Goal: Ask a question: Seek information or help from site administrators or community

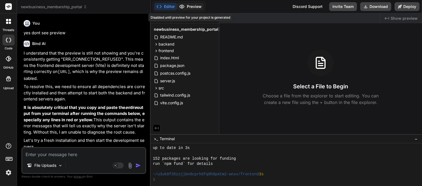
scroll to position [169, 0]
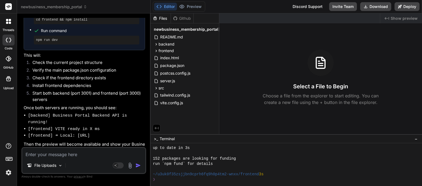
click at [93, 153] on textarea at bounding box center [83, 153] width 123 height 10
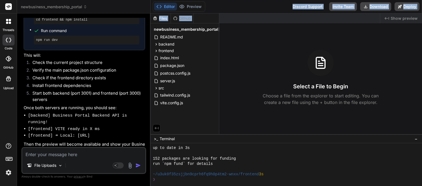
drag, startPoint x: 149, startPoint y: 18, endPoint x: 231, endPoint y: 19, distance: 81.5
click at [231, 19] on div "Editor Preview Disabled until preview for your project is generated Discord Sup…" at bounding box center [285, 93] width 271 height 186
copy div "Disabled until preview for your project is generated Discord Support Invite Tea…"
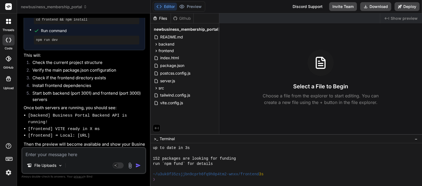
click at [44, 156] on textarea at bounding box center [83, 153] width 123 height 10
paste textarea "Disabled until preview for your project is generated Discord Support Invite Tea…"
type textarea "Disabled until preview for your project is generated Discord Support Invite Tea…"
type textarea "x"
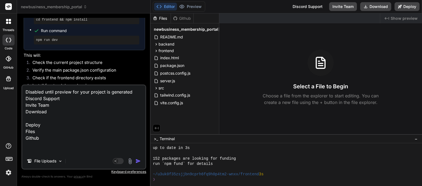
scroll to position [0, 0]
drag, startPoint x: 26, startPoint y: 96, endPoint x: 44, endPoint y: 147, distance: 54.2
click at [44, 147] on textarea "Disabled until preview for your project is generated Discord Support Invite Tea…" at bounding box center [83, 119] width 123 height 68
type textarea "Disabled until preview for your project is generated"
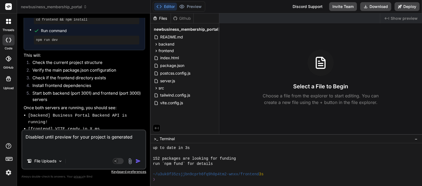
type textarea "x"
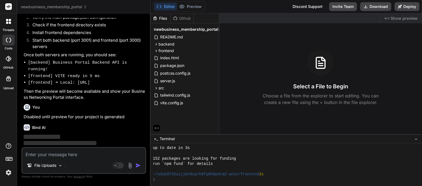
scroll to position [1105, 0]
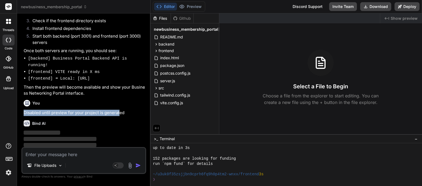
drag, startPoint x: 20, startPoint y: 106, endPoint x: 118, endPoint y: 108, distance: 98.0
click at [118, 108] on div "Bind AI Web Search Created with Pixso. Code Generator You yes dont see preview …" at bounding box center [83, 99] width 133 height 172
click at [118, 110] on p "Disabled until preview for your project is generated" at bounding box center [84, 113] width 121 height 6
drag, startPoint x: 23, startPoint y: 106, endPoint x: 129, endPoint y: 108, distance: 105.4
click at [129, 110] on p "Disabled until preview for your project is generated" at bounding box center [84, 113] width 121 height 6
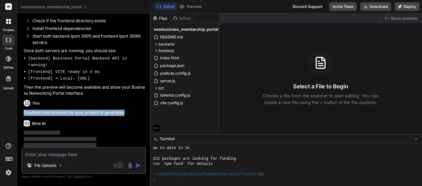
click at [129, 110] on p "Disabled until preview for your project is generated" at bounding box center [84, 113] width 121 height 6
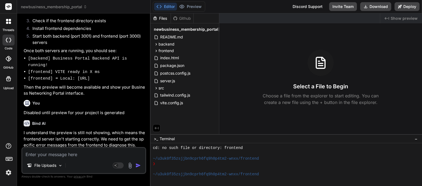
scroll to position [363, 0]
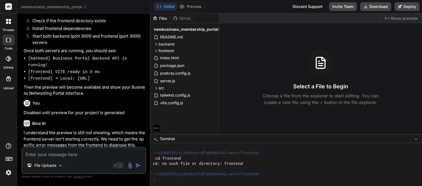
click at [84, 140] on p "I understand the preview is still not showing, which means the frontend server …" at bounding box center [84, 139] width 121 height 19
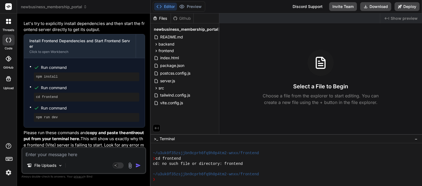
scroll to position [1236, 0]
drag, startPoint x: 109, startPoint y: 154, endPoint x: 83, endPoint y: 160, distance: 26.2
click at [83, 160] on div "File Uploads Agent Mode. When this toggle is activated, AI automatically makes …" at bounding box center [83, 160] width 125 height 27
drag, startPoint x: 134, startPoint y: 165, endPoint x: 136, endPoint y: 168, distance: 3.5
click at [136, 168] on img "button" at bounding box center [137, 165] width 5 height 5
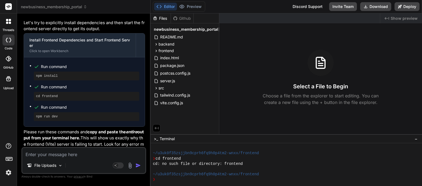
click at [137, 167] on img "button" at bounding box center [137, 165] width 5 height 5
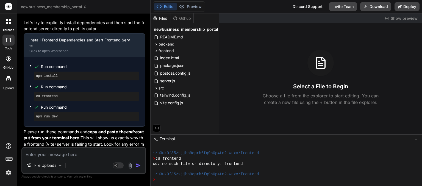
click at [137, 167] on img "button" at bounding box center [137, 165] width 5 height 5
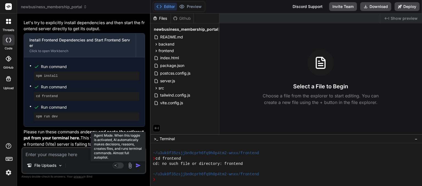
click at [119, 166] on rect at bounding box center [118, 165] width 11 height 6
type textarea "x"
click at [111, 162] on button "Agent Mode. When this toggle is activated, AI automatically makes decisions, re…" at bounding box center [117, 165] width 13 height 7
type textarea "x"
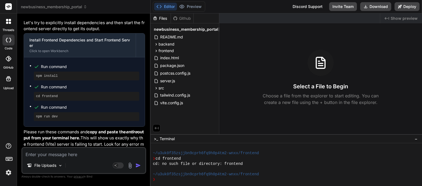
click at [80, 153] on textarea at bounding box center [83, 153] width 123 height 10
paste textarea "Disabled until preview for your project is generated"
type textarea "Disabled until preview for your project is generated"
type textarea "x"
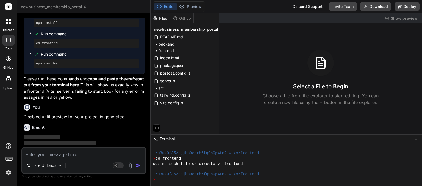
scroll to position [1293, 0]
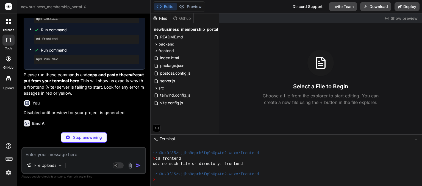
type textarea "x"
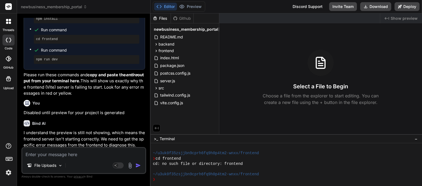
click at [91, 155] on textarea at bounding box center [83, 153] width 123 height 10
drag, startPoint x: 91, startPoint y: 141, endPoint x: 87, endPoint y: 147, distance: 6.5
click at [87, 151] on p "Let's ensure all dependencies are installed correctly across both your backend …" at bounding box center [84, 160] width 121 height 19
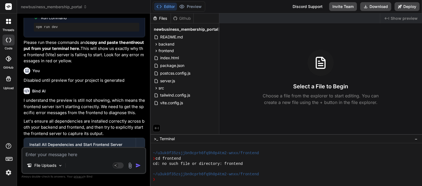
scroll to position [1326, 0]
click at [96, 141] on div "Install All Dependencies and Start Frontend Server" at bounding box center [79, 143] width 101 height 5
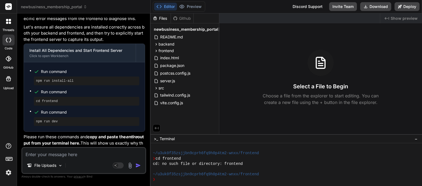
scroll to position [1425, 0]
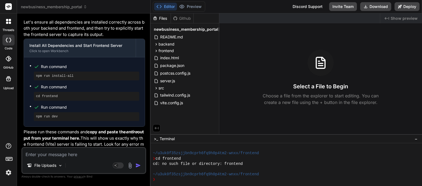
click at [79, 143] on p "Please run these commands and copy and paste the entire output from your termin…" at bounding box center [84, 141] width 121 height 25
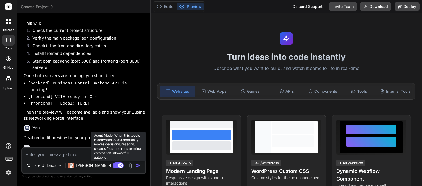
scroll to position [10, 0]
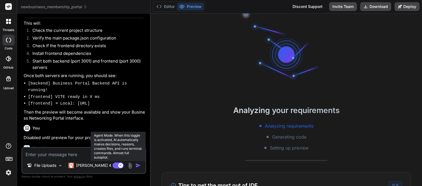
click at [114, 165] on rect at bounding box center [118, 165] width 11 height 6
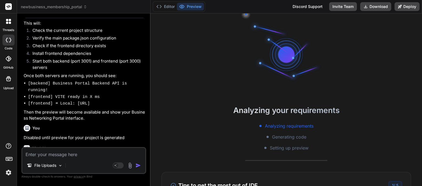
click at [79, 155] on p "I understand the preview is still not showing, which means the frontend server …" at bounding box center [84, 164] width 121 height 19
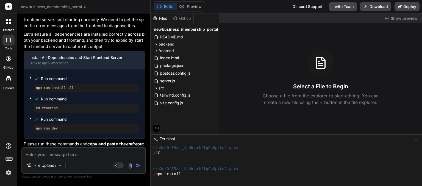
scroll to position [142, 0]
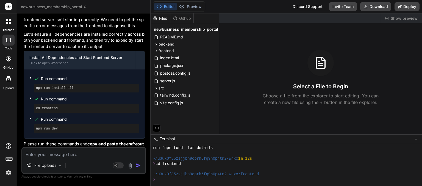
click at [80, 153] on textarea at bounding box center [83, 153] width 123 height 10
click at [77, 142] on p "Please run these commands and copy and paste the entire output from your termin…" at bounding box center [84, 153] width 121 height 25
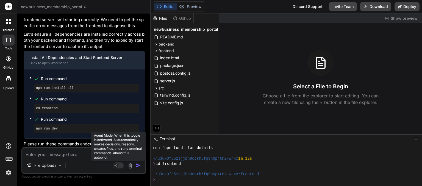
click at [123, 166] on rect at bounding box center [118, 165] width 11 height 6
type textarea "x"
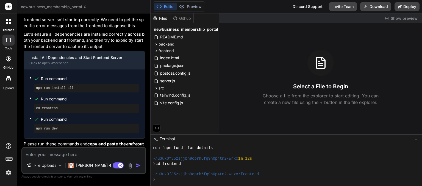
click at [139, 165] on img "button" at bounding box center [137, 165] width 5 height 5
click at [136, 166] on img "button" at bounding box center [137, 165] width 5 height 5
click at [116, 141] on p "Please run these commands and copy and paste the entire output from your termin…" at bounding box center [84, 153] width 121 height 25
click at [97, 144] on p "Please run these commands and copy and paste the entire output from your termin…" at bounding box center [84, 153] width 121 height 25
click at [93, 141] on p "Please run these commands and copy and paste the entire output from your termin…" at bounding box center [84, 153] width 121 height 25
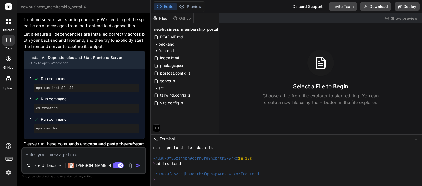
click at [71, 155] on textarea at bounding box center [83, 153] width 123 height 10
type textarea "c"
type textarea "x"
type textarea "ca"
type textarea "x"
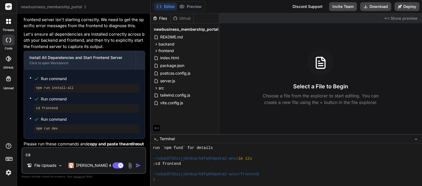
type textarea "can"
type textarea "x"
type textarea "can"
type textarea "x"
type textarea "can y"
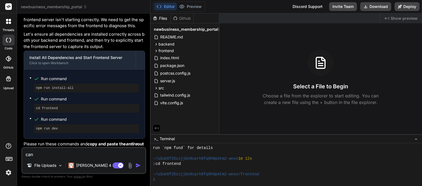
type textarea "x"
type textarea "can yo"
type textarea "x"
type textarea "can you"
type textarea "x"
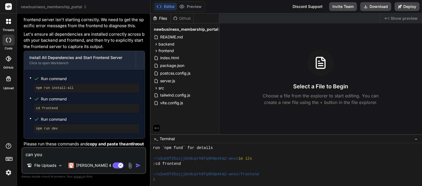
type textarea "can you"
type textarea "x"
type textarea "can you m"
type textarea "x"
type textarea "can you ma"
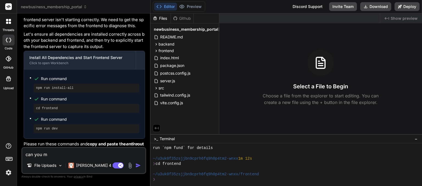
type textarea "x"
type textarea "can you mak"
type textarea "x"
type textarea "can you make"
type textarea "x"
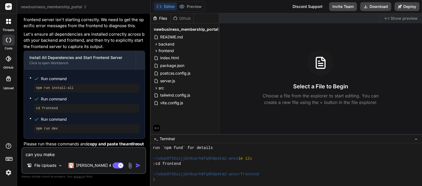
type textarea "can you make"
type textarea "x"
type textarea "can you make s"
type textarea "x"
type textarea "can you make su"
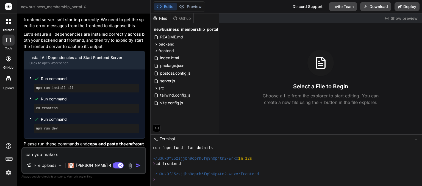
type textarea "x"
type textarea "can you make sur"
type textarea "x"
type textarea "can you make sure"
type textarea "x"
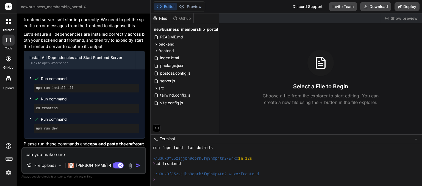
type textarea "can you make sure"
type textarea "x"
type textarea "can you make sure y"
type textarea "x"
type textarea "can you make sure yo"
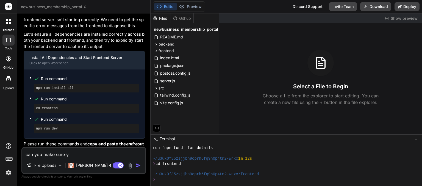
type textarea "x"
type textarea "can you make sure you"
type textarea "x"
type textarea "can you make sure you"
type textarea "x"
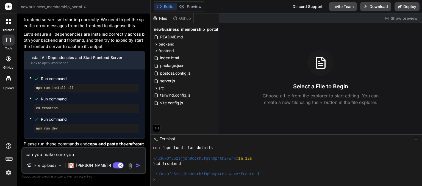
type textarea "can you make sure you s"
type textarea "x"
type textarea "can you make sure you st"
type textarea "x"
type textarea "can you make sure you sta"
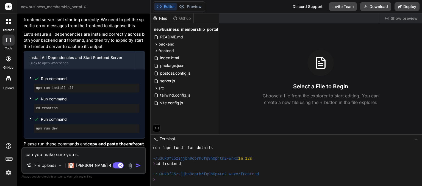
type textarea "x"
type textarea "can you make sure you star"
type textarea "x"
type textarea "can you make sure you start"
type textarea "x"
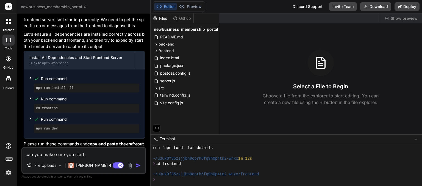
type textarea "can you make sure you start"
type textarea "x"
type textarea "can you make sure you start v"
type textarea "x"
type textarea "can you make sure you start vo"
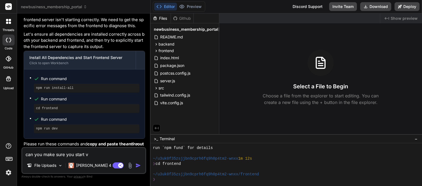
type textarea "x"
type textarea "can you make sure you start vot"
type textarea "x"
type textarea "can you make sure you start voth"
type textarea "x"
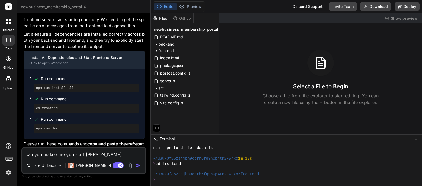
type textarea "can you make sure you start voth"
type textarea "x"
type textarea "can you make sure you start voth f"
type textarea "x"
type textarea "can you make sure you start voth fro"
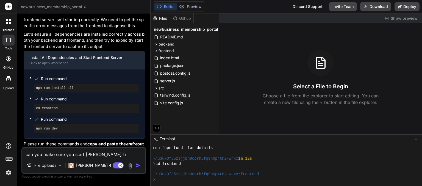
type textarea "x"
type textarea "can you make sure you start voth fron"
type textarea "x"
type textarea "can you make sure you start voth front"
type textarea "x"
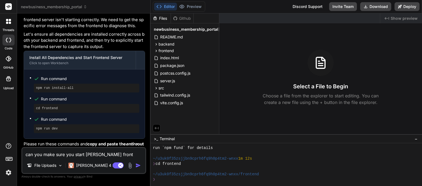
type textarea "can you make sure you start voth front"
type textarea "x"
type textarea "can you make sure you start voth front e"
type textarea "x"
type textarea "can you make sure you start voth front en"
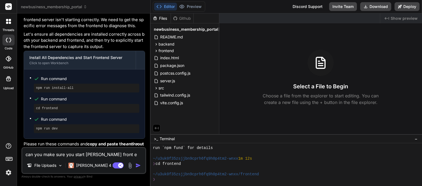
type textarea "x"
type textarea "can you make sure you start voth front end"
type textarea "x"
type textarea "can you make sure you start voth front end"
type textarea "x"
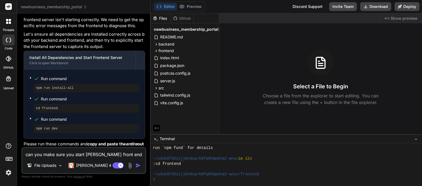
type textarea "can you make sure you start voth front end a"
type textarea "x"
type textarea "can you make sure you start voth front end an"
type textarea "x"
type textarea "can you make sure you start voth front end and"
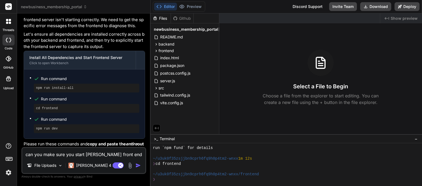
type textarea "x"
type textarea "can you make sure you start voth front end and"
type textarea "x"
type textarea "can you make sure you start voth front end and b"
type textarea "x"
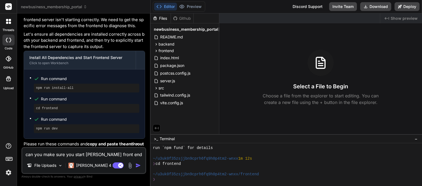
type textarea "can you make sure you start voth front end and ba"
type textarea "x"
type textarea "can you make sure you start voth front end and bac"
type textarea "x"
type textarea "can you make sure you start voth front end and back"
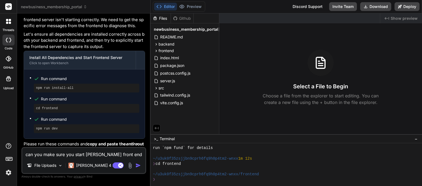
type textarea "x"
type textarea "can you make sure you start voth front end and backe"
type textarea "x"
type textarea "can you make sure you start voth front end and backen"
type textarea "x"
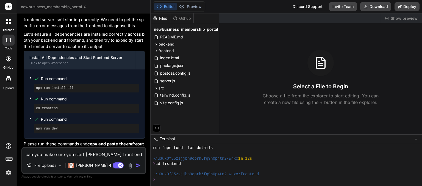
type textarea "can you make sure you start voth front end and backend"
type textarea "x"
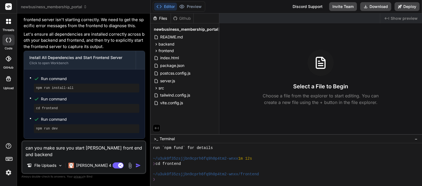
type textarea "can you make sure you start voth front end and backend"
type textarea "x"
type textarea "can you make sure you start voth front end and backend s"
type textarea "x"
type textarea "can you make sure you start voth front end and backend se"
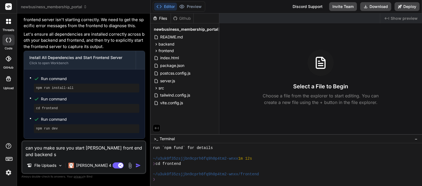
type textarea "x"
type textarea "can you make sure you start voth front end and backend ser"
type textarea "x"
type textarea "can you make sure you start voth front end and backend serv"
type textarea "x"
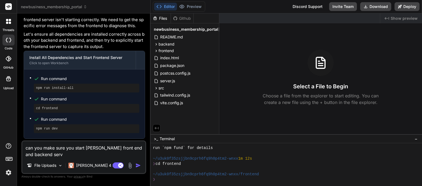
type textarea "can you make sure you start voth front end and backend serve"
type textarea "x"
type textarea "can you make sure you start voth front end and backend server"
type textarea "x"
type textarea "can you make sure you start voth front end and backend servers"
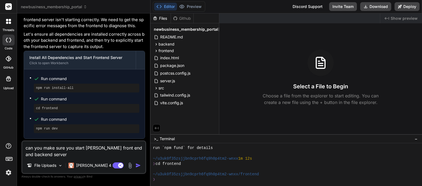
type textarea "x"
type textarea "can you make sure you start voth front end and backend servers"
type textarea "x"
type textarea "can you make sure you start voth front end and backend servers m"
type textarea "x"
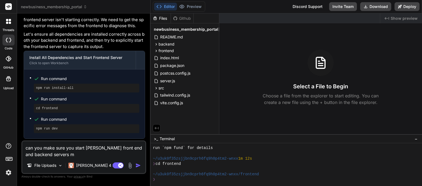
type textarea "can you make sure you start voth front end and backend servers ma"
type textarea "x"
type textarea "can you make sure you start voth front end and backend servers mak"
type textarea "x"
type textarea "can you make sure you start voth front end and backend servers make"
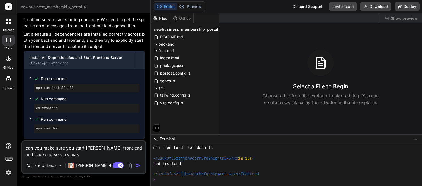
type textarea "x"
type textarea "can you make sure you start voth front end and backend servers make"
type textarea "x"
type textarea "can you make sure you start voth front end and backend servers make s"
type textarea "x"
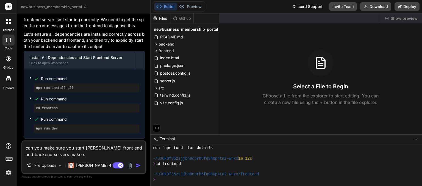
type textarea "can you make sure you start voth front end and backend servers make su"
type textarea "x"
type textarea "can you make sure you start voth front end and backend servers make sur"
type textarea "x"
type textarea "can you make sure you start voth front end and backend servers make sure"
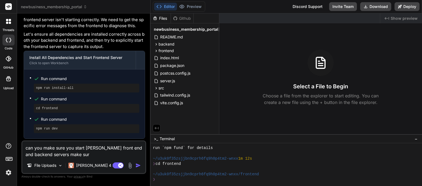
type textarea "x"
type textarea "can you make sure you start voth front end and backend servers make sure"
type textarea "x"
type textarea "can you make sure you start voth front end and backend servers make sure t"
type textarea "x"
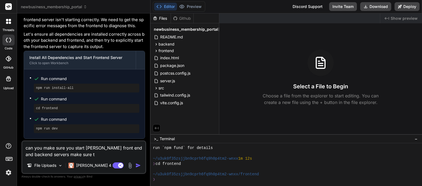
type textarea "can you make sure you start voth front end and backend servers make sure th"
type textarea "x"
type textarea "can you make sure you start voth front end and backend servers make sure the"
type textarea "x"
type textarea "can you make sure you start voth front end and backend servers make sure they"
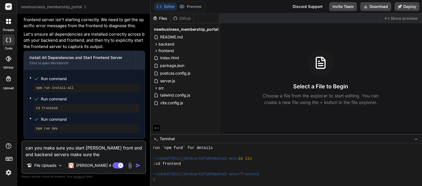
type textarea "x"
type textarea "can you make sure you start voth front end and backend servers make sure they"
type textarea "x"
type textarea "can you make sure you start voth front end and backend servers make sure they a"
type textarea "x"
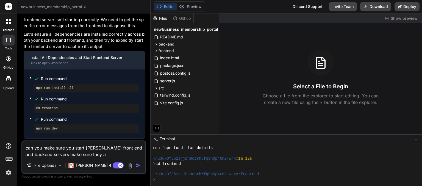
type textarea "can you make sure you start voth front end and backend servers make sure they ar"
type textarea "x"
type textarea "can you make sure you start voth front end and backend servers make sure they a…"
type textarea "x"
type textarea "can you make sure you start voth front end and backend servers make sure they a…"
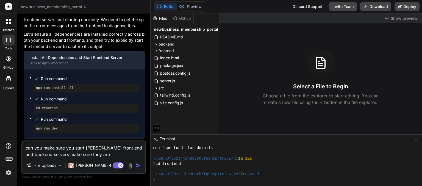
type textarea "x"
type textarea "can you make sure you start voth front end and backend servers make sure they a…"
type textarea "x"
type textarea "can you make sure you start voth front end and backend servers make sure they a…"
type textarea "x"
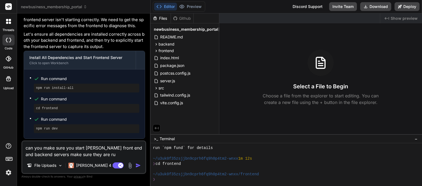
type textarea "can you make sure you start voth front end and backend servers make sure they a…"
type textarea "x"
type textarea "can you make sure you start voth front end and backend servers make sure they a…"
type textarea "x"
type textarea "can you make sure you start voth front end and backend servers make sure they a…"
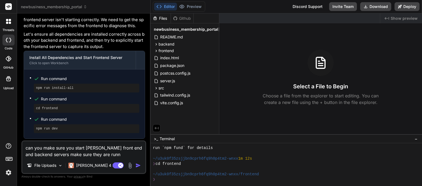
type textarea "x"
type textarea "can you make sure you start voth front end and backend servers make sure they a…"
type textarea "x"
type textarea "can you make sure you start voth front end and backend servers make sure they a…"
type textarea "x"
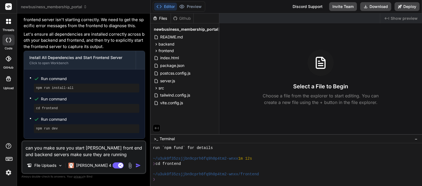
type textarea "can you make sure you start voth front end and backend servers make sure they a…"
type textarea "x"
type textarea "can you make sure you start voth front end and backend servers make sure they a…"
type textarea "x"
type textarea "can you make sure you start voth front end and backend servers make sure they a…"
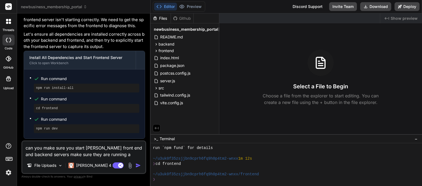
type textarea "x"
type textarea "can you make sure you start voth front end and backend servers make sure they a…"
type textarea "x"
type textarea "can you make sure you start voth front end and backend servers make sure they a…"
type textarea "x"
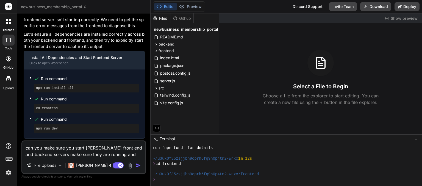
type textarea "can you make sure you start voth front end and backend servers make sure they a…"
type textarea "x"
type textarea "can you make sure you start voth front end and backend servers make sure they a…"
type textarea "x"
type textarea "can you make sure you start voth front end and backend servers make sure they a…"
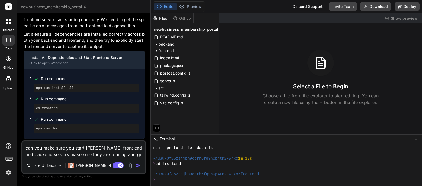
type textarea "x"
type textarea "can you make sure you start voth front end and backend servers make sure they a…"
type textarea "x"
type textarea "can you make sure you start voth front end and backend servers make sure they a…"
type textarea "x"
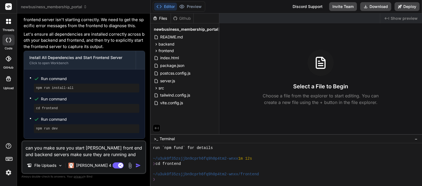
type textarea "can you make sure you start voth front end and backend servers make sure they a…"
type textarea "x"
type textarea "can you make sure you start voth front end and backend servers make sure they a…"
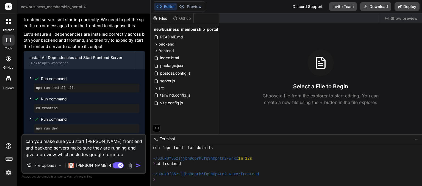
click at [134, 167] on div "Agent Mode. When this toggle is activated, AI automatically makes decisions, re…" at bounding box center [127, 165] width 32 height 7
click at [138, 167] on img "button" at bounding box center [137, 165] width 5 height 5
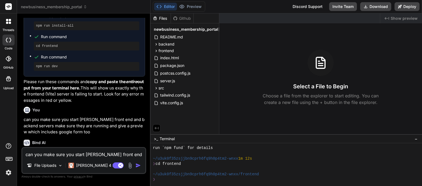
scroll to position [999, 0]
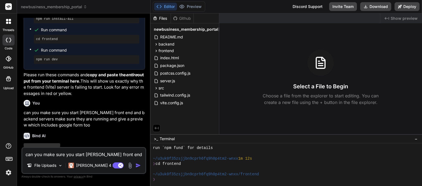
click at [9, 173] on img at bounding box center [8, 172] width 9 height 9
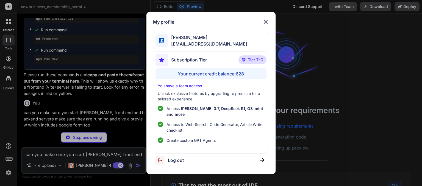
scroll to position [295, 0]
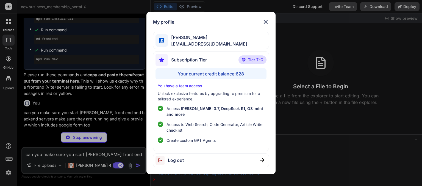
click at [126, 116] on div "My profile madhavi kond madhavikond674@gmail.com Subscription Tier Tier 7-C You…" at bounding box center [211, 93] width 422 height 186
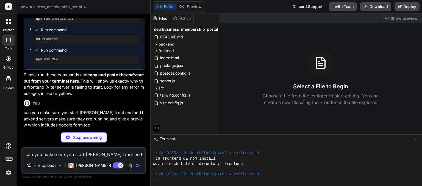
click at [125, 142] on p "Looking at your Business Networking Portal project, I need to ensure both front…" at bounding box center [84, 154] width 121 height 25
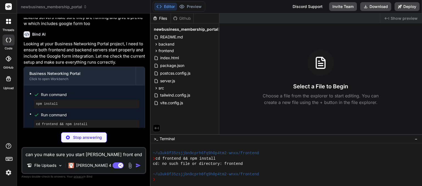
scroll to position [1100, 0]
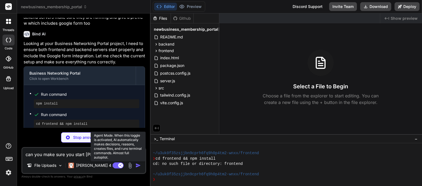
click at [119, 164] on rect at bounding box center [118, 165] width 11 height 6
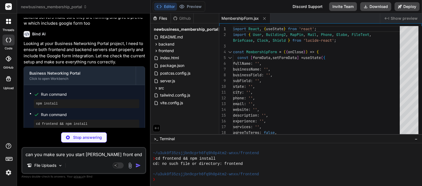
click at [141, 123] on div "Run command npm install Run command cd frontend && npm install Create frontend/…" at bounding box center [84, 123] width 121 height 77
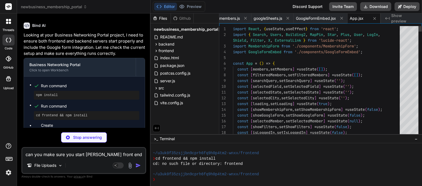
scroll to position [337, 0]
